Goal: Complete application form

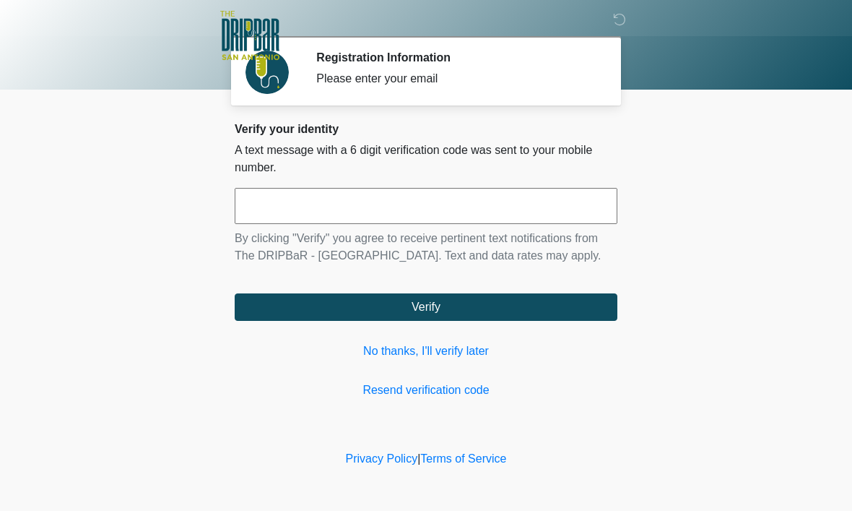
scroll to position [1, 0]
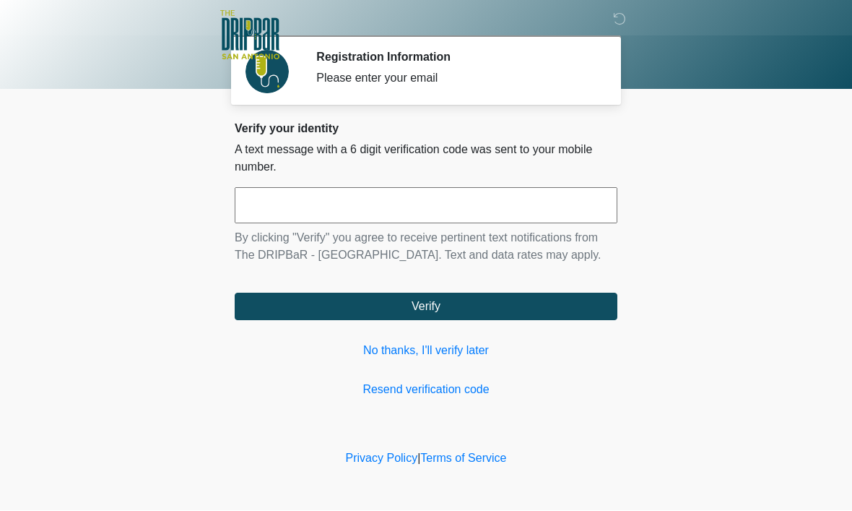
click at [390, 209] on input "text" at bounding box center [426, 206] width 383 height 36
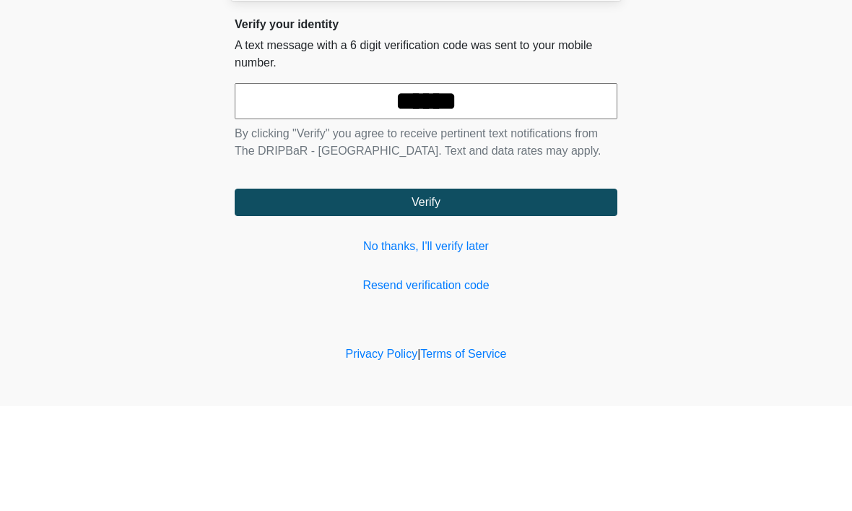
type input "******"
click at [735, 116] on body "‎ ‎ ‎ ‎ Registration Information Please enter your email Please connect to Wi-F…" at bounding box center [426, 255] width 852 height 511
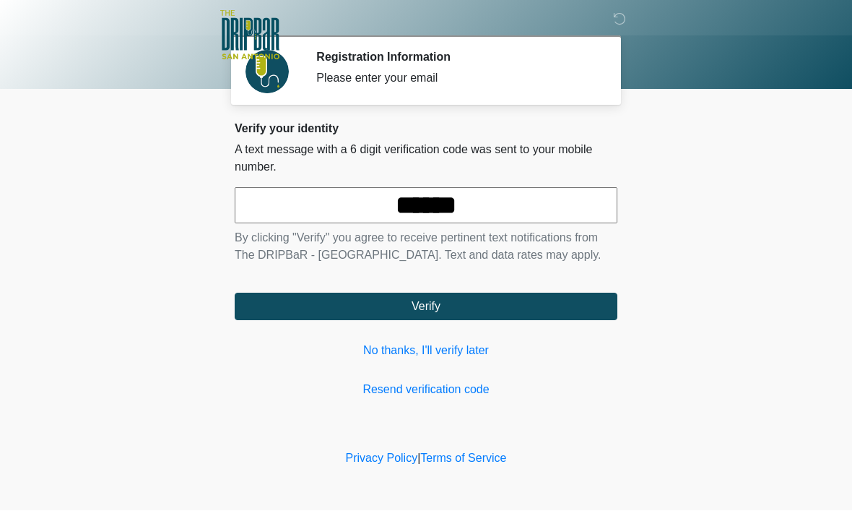
click at [547, 320] on button "Verify" at bounding box center [426, 306] width 383 height 27
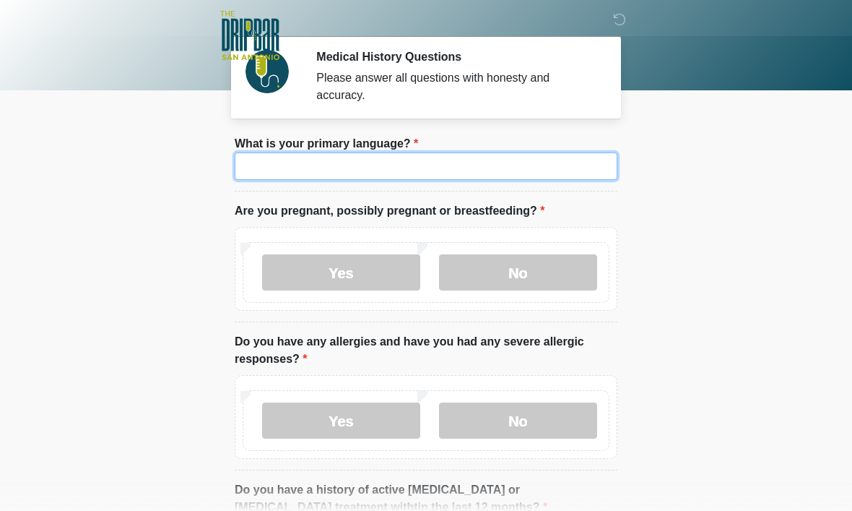
click at [536, 165] on input "What is your primary language?" at bounding box center [426, 165] width 383 height 27
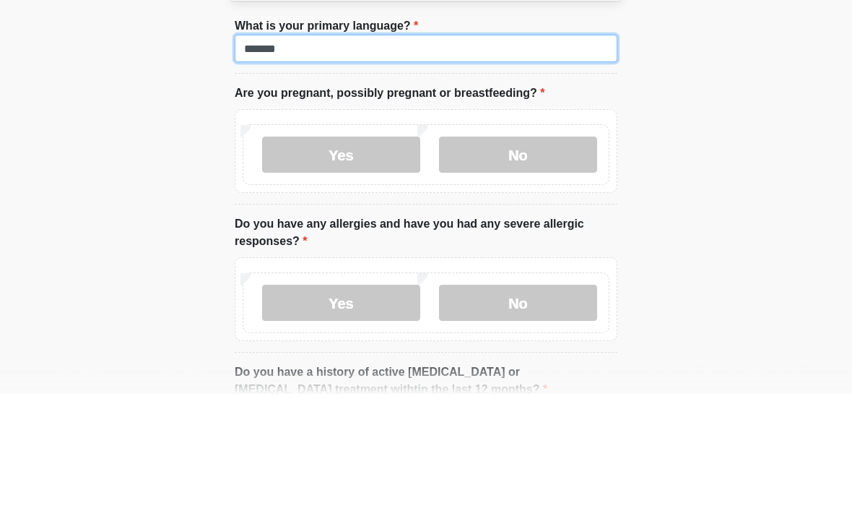
type input "*******"
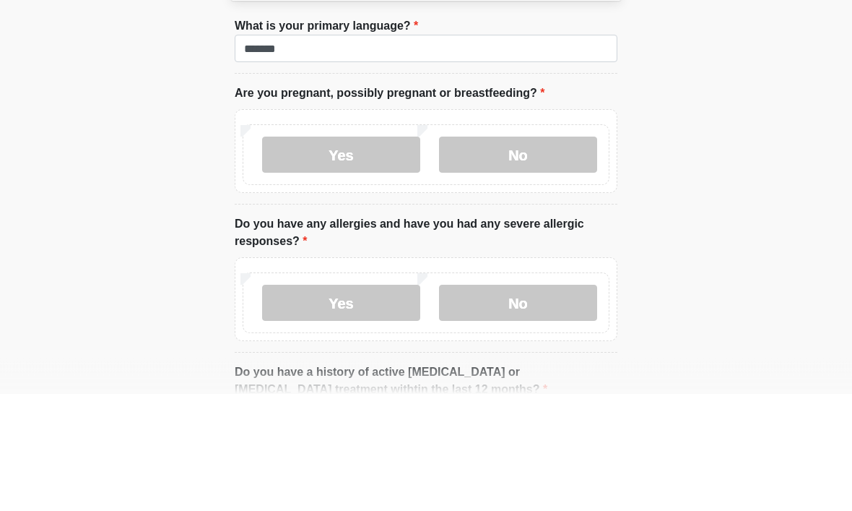
click at [534, 254] on label "No" at bounding box center [518, 272] width 158 height 36
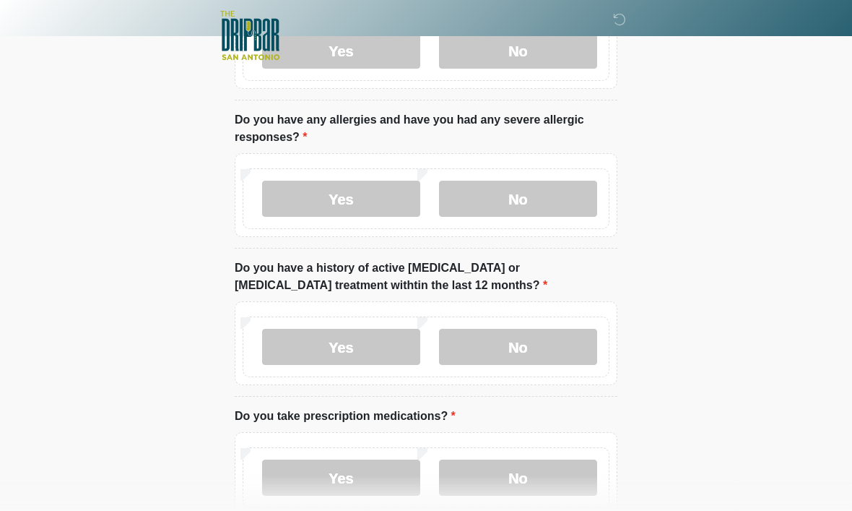
scroll to position [225, 0]
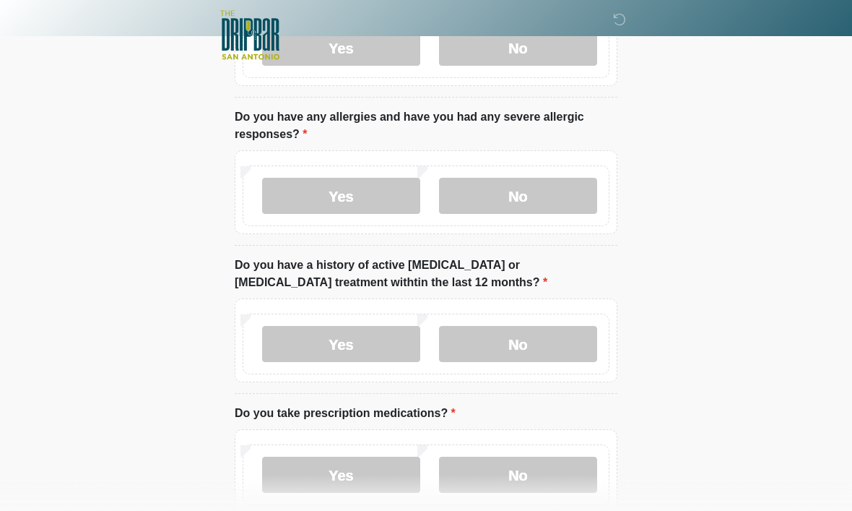
click at [367, 193] on label "Yes" at bounding box center [341, 196] width 158 height 36
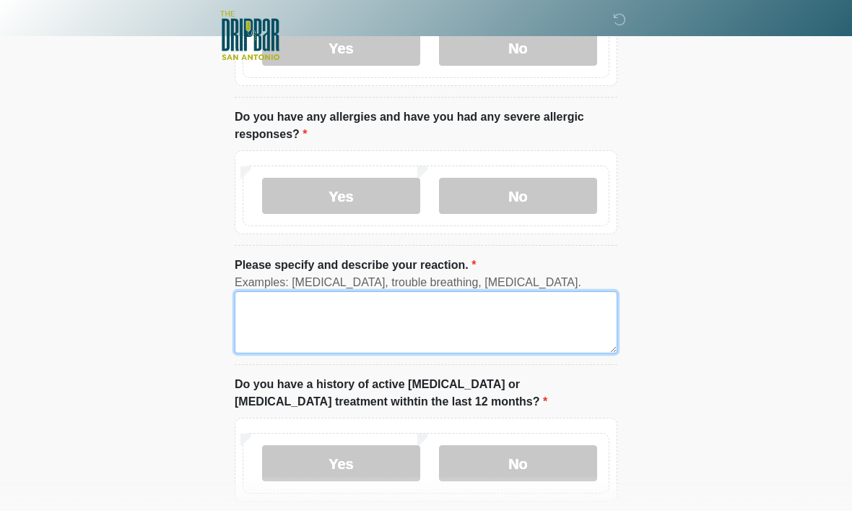
click at [386, 320] on textarea "Please specify and describe your reaction." at bounding box center [426, 322] width 383 height 62
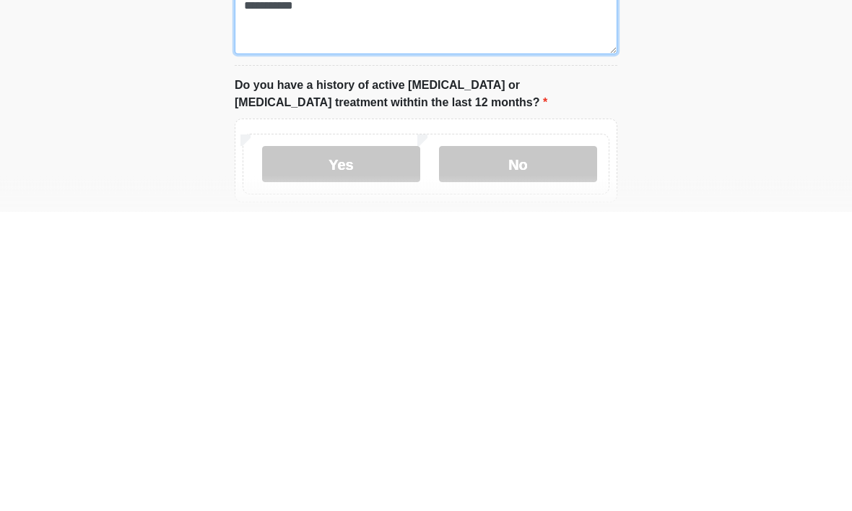
type textarea "**********"
click at [543, 446] on label "No" at bounding box center [518, 464] width 158 height 36
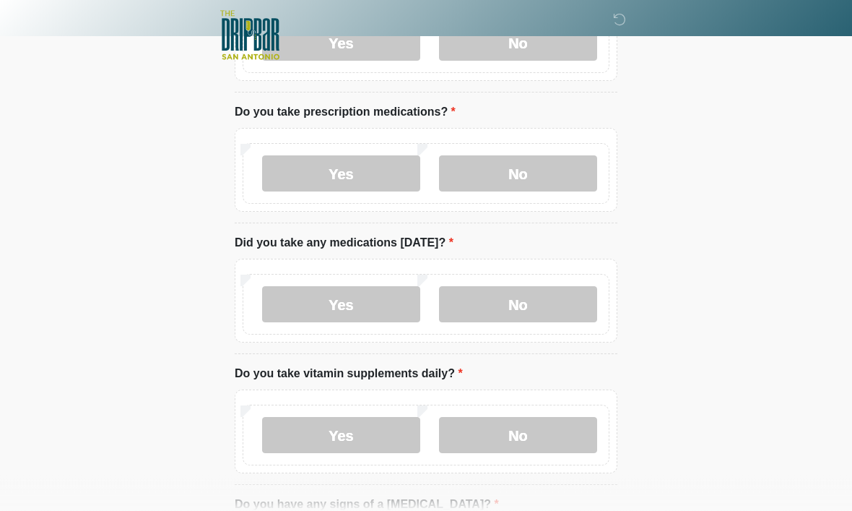
scroll to position [646, 0]
click at [366, 169] on label "Yes" at bounding box center [341, 173] width 158 height 36
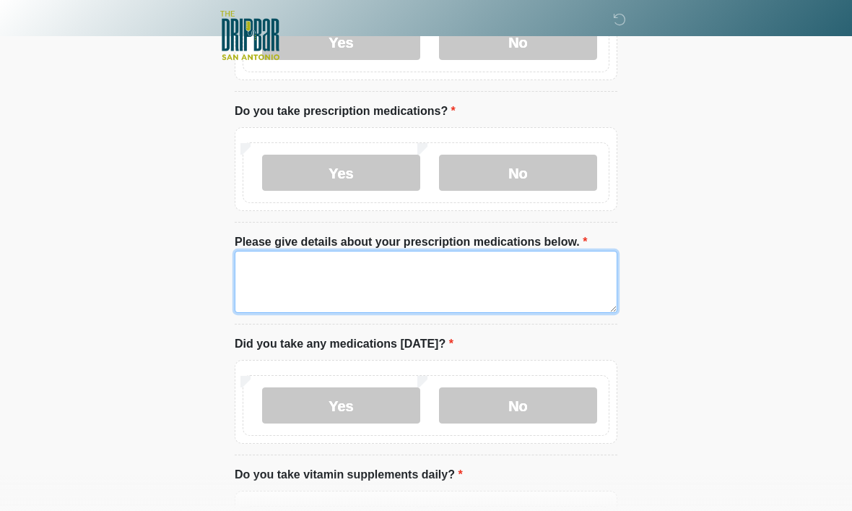
click at [384, 273] on textarea "Please give details about your prescription medications below." at bounding box center [426, 282] width 383 height 62
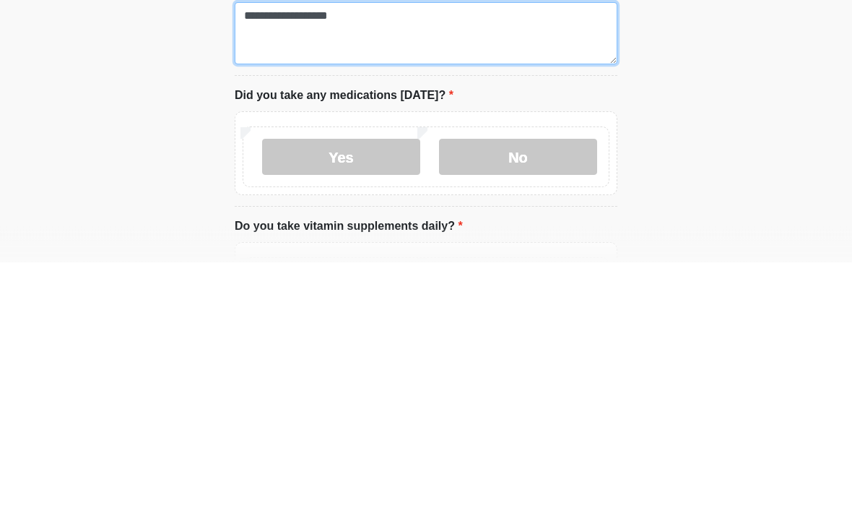
type textarea "**********"
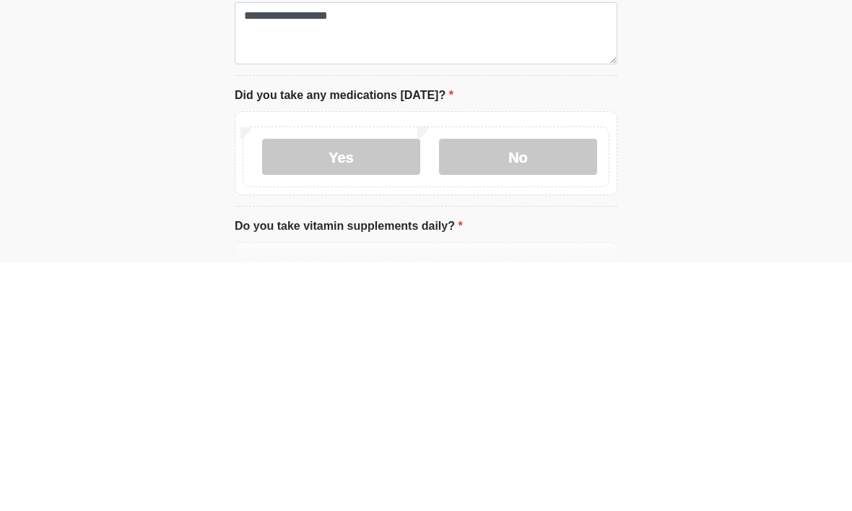
click at [365, 388] on label "Yes" at bounding box center [341, 406] width 158 height 36
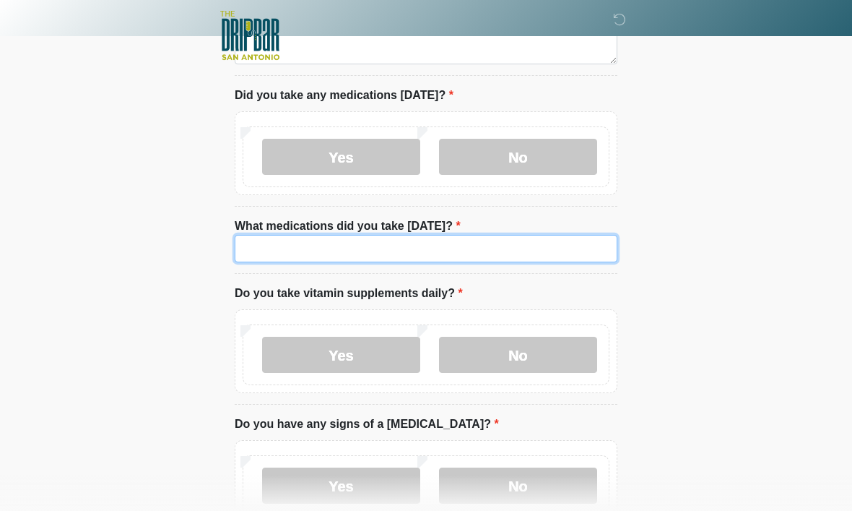
click at [479, 241] on input "What medications did you take today?" at bounding box center [426, 248] width 383 height 27
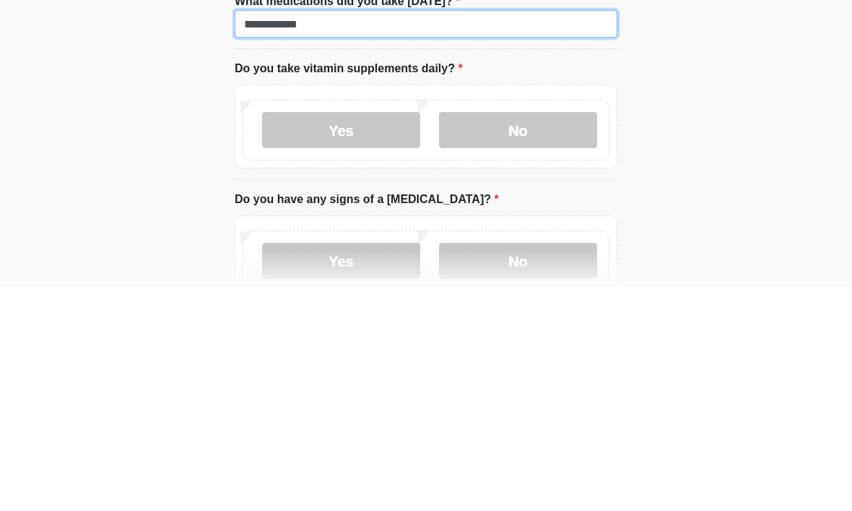
type input "**********"
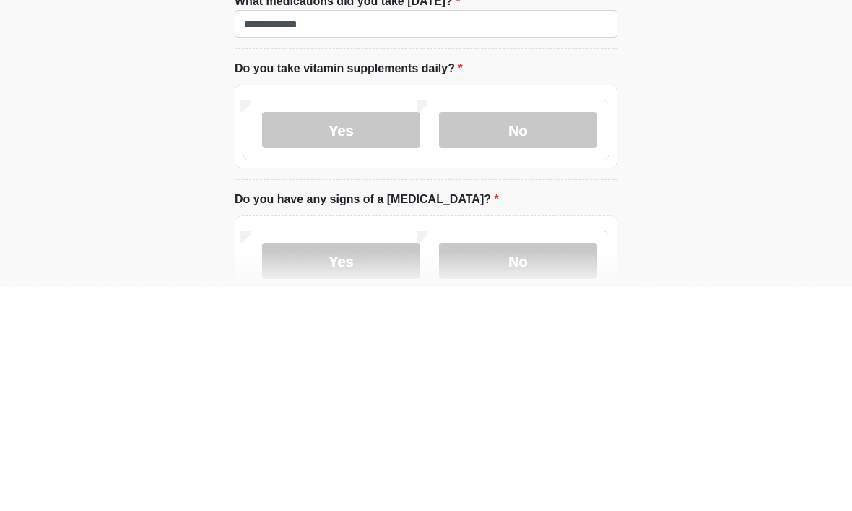
click at [552, 337] on label "No" at bounding box center [518, 355] width 158 height 36
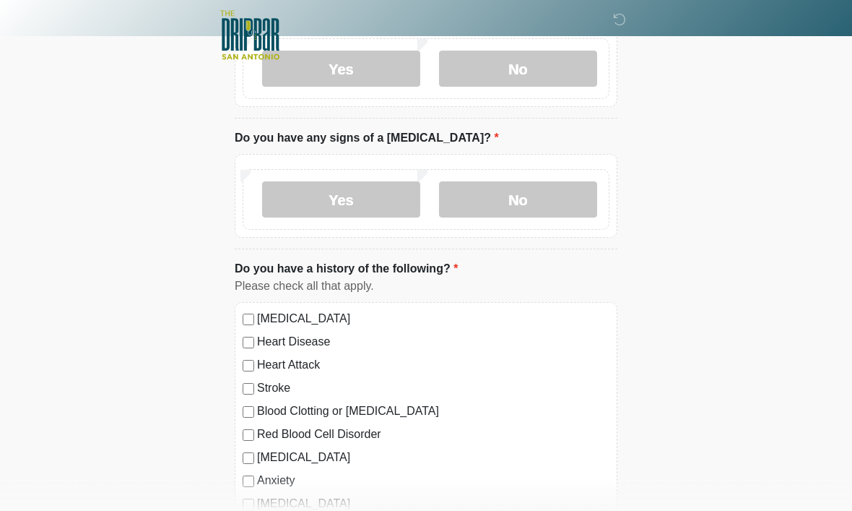
scroll to position [1185, 0]
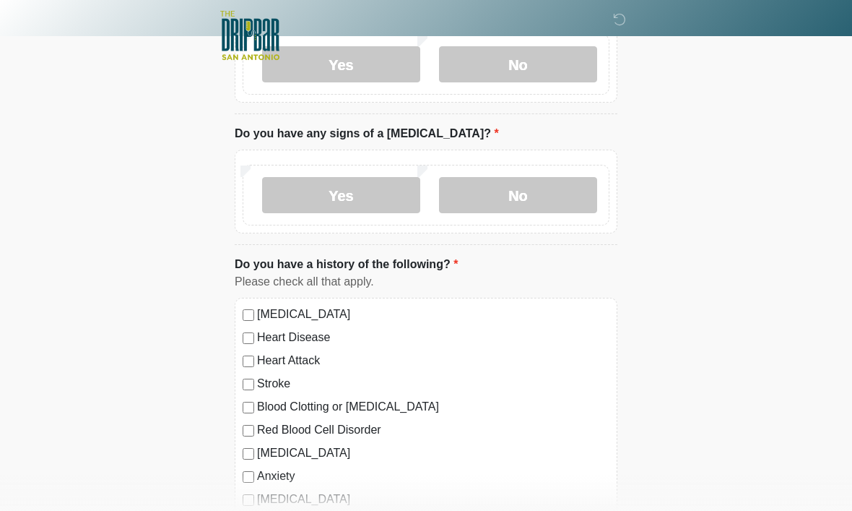
click at [552, 189] on label "No" at bounding box center [518, 195] width 158 height 36
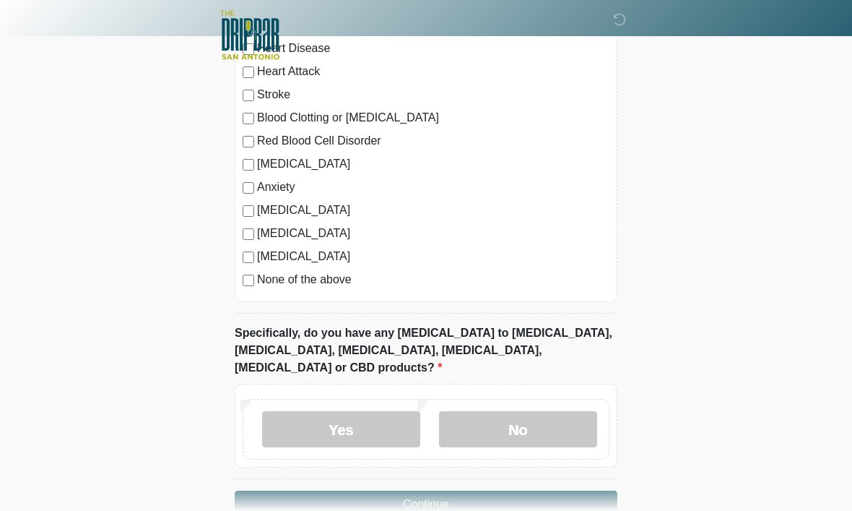
scroll to position [1489, 0]
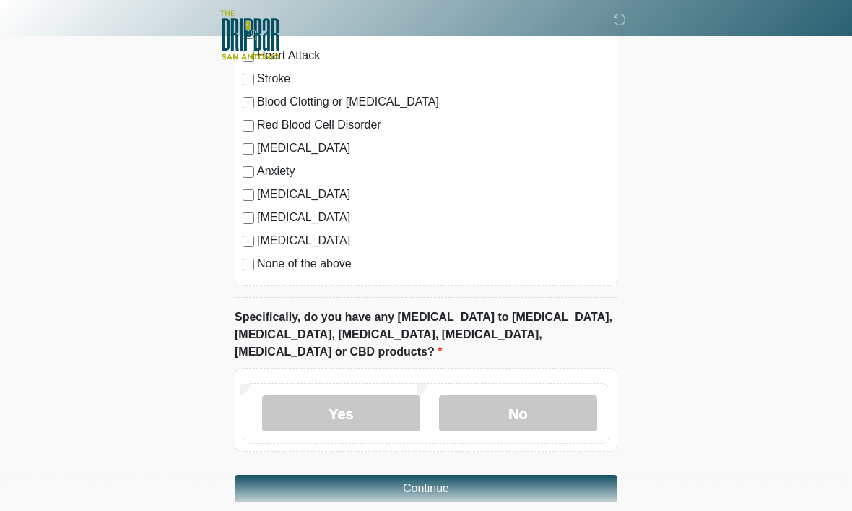
click at [563, 396] on label "No" at bounding box center [518, 414] width 158 height 36
click at [571, 475] on button "Continue" at bounding box center [426, 488] width 383 height 27
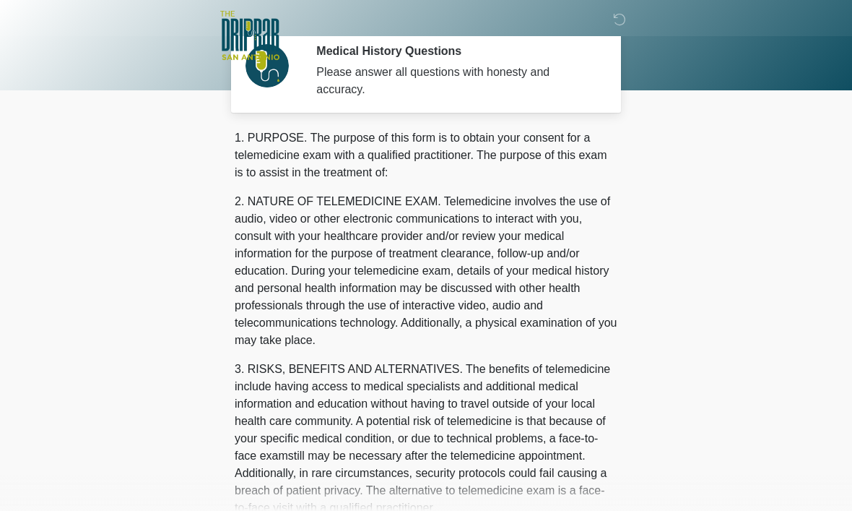
scroll to position [0, 0]
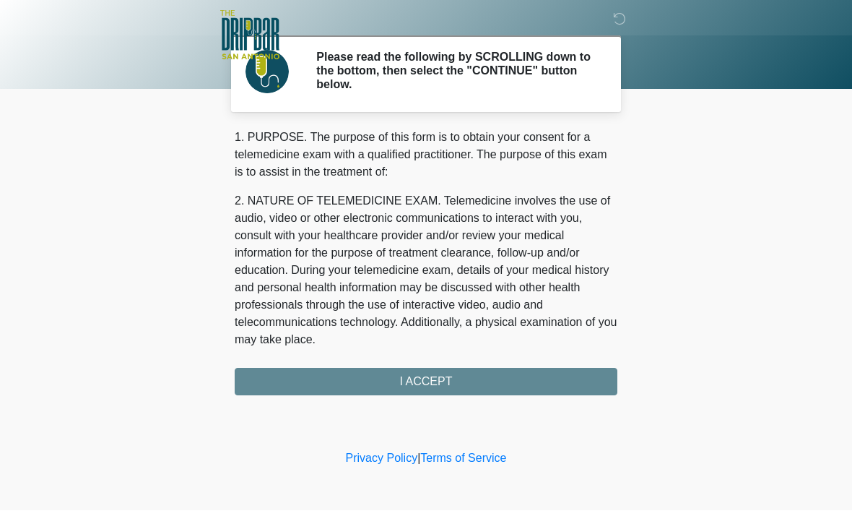
click at [525, 379] on div "1. PURPOSE. The purpose of this form is to obtain your consent for a telemedici…" at bounding box center [426, 262] width 383 height 267
click at [522, 369] on div "1. PURPOSE. The purpose of this form is to obtain your consent for a telemedici…" at bounding box center [426, 262] width 383 height 267
click at [435, 383] on div "1. PURPOSE. The purpose of this form is to obtain your consent for a telemedici…" at bounding box center [426, 262] width 383 height 267
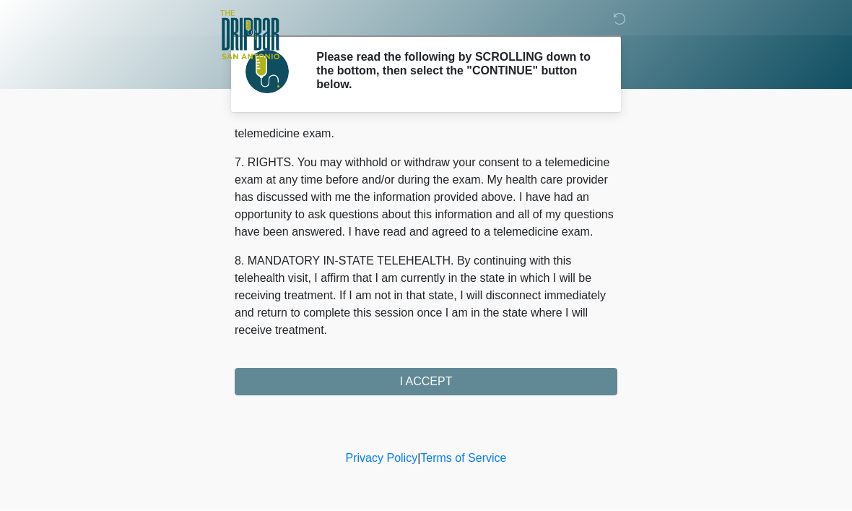
click at [461, 377] on button "I ACCEPT" at bounding box center [426, 381] width 383 height 27
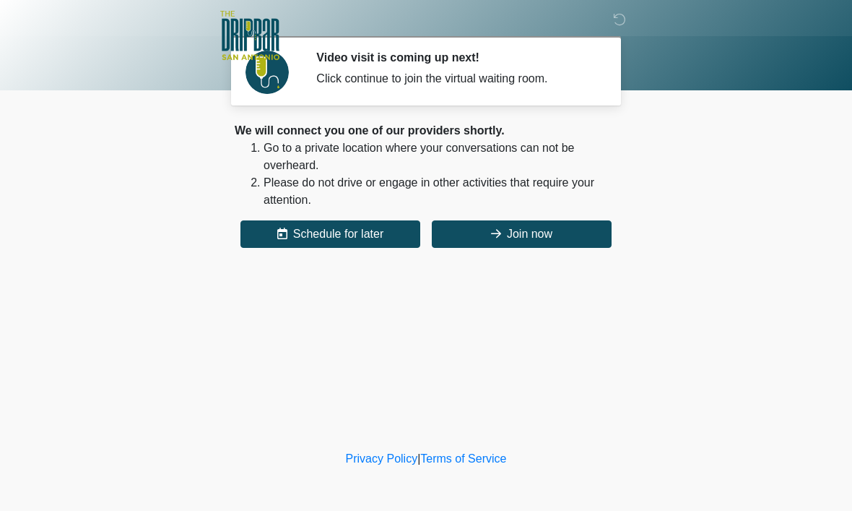
click at [552, 233] on button "Join now" at bounding box center [522, 233] width 180 height 27
